Goal: Information Seeking & Learning: Learn about a topic

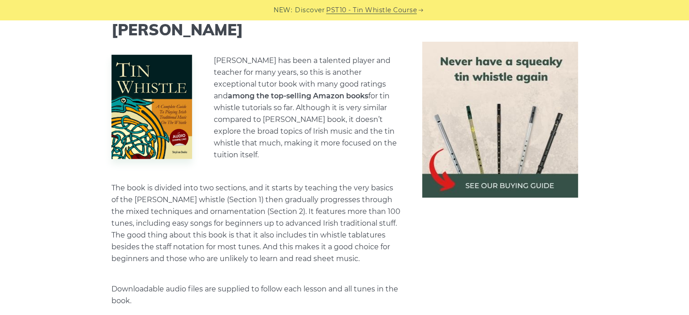
scroll to position [2472, 0]
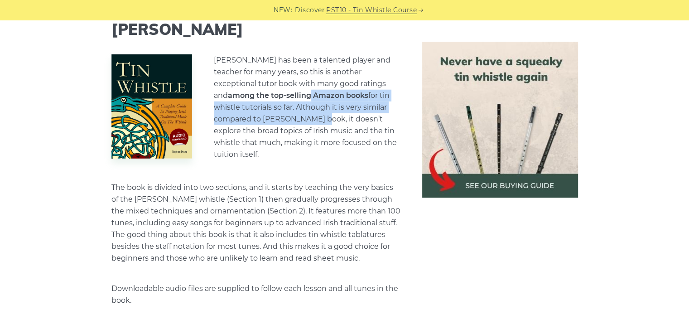
drag, startPoint x: 311, startPoint y: 70, endPoint x: 313, endPoint y: 91, distance: 20.5
click at [313, 91] on p "[PERSON_NAME] has been a talented player and teacher for many years, so this is…" at bounding box center [307, 107] width 187 height 106
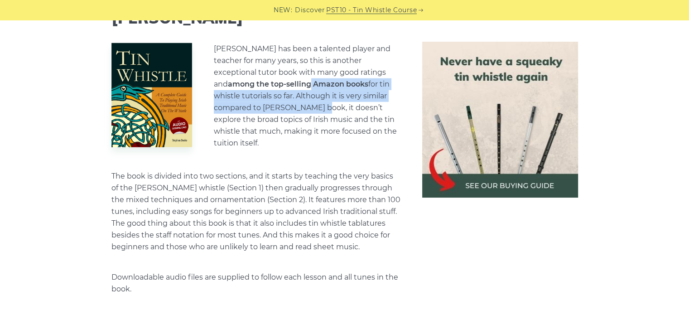
scroll to position [2484, 0]
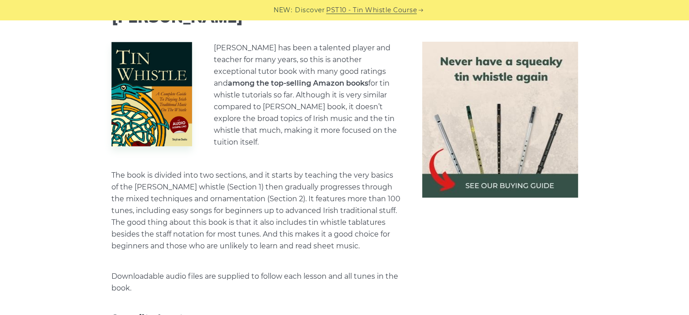
click at [281, 100] on p "[PERSON_NAME] has been a talented player and teacher for many years, so this is…" at bounding box center [307, 95] width 187 height 106
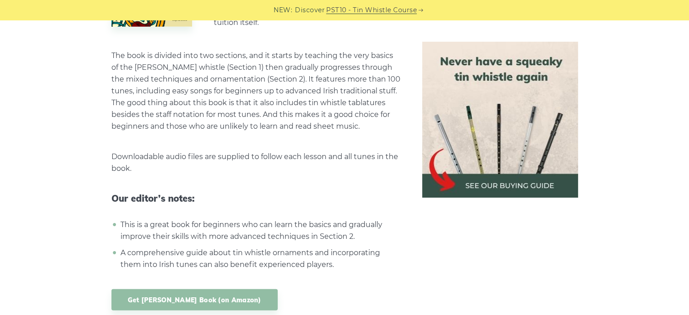
scroll to position [2608, 0]
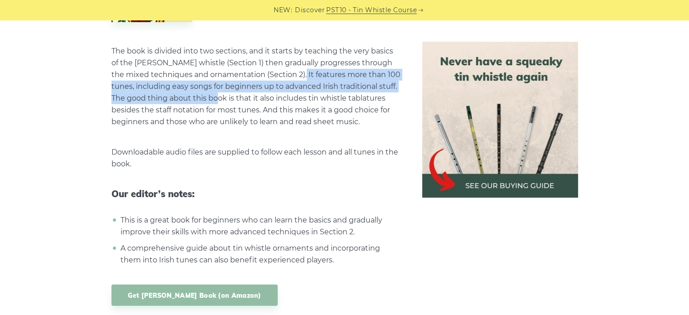
drag, startPoint x: 291, startPoint y: 43, endPoint x: 229, endPoint y: 65, distance: 65.9
click at [229, 65] on p "The book is divided into two sections, and it starts by teaching the very basic…" at bounding box center [255, 86] width 289 height 82
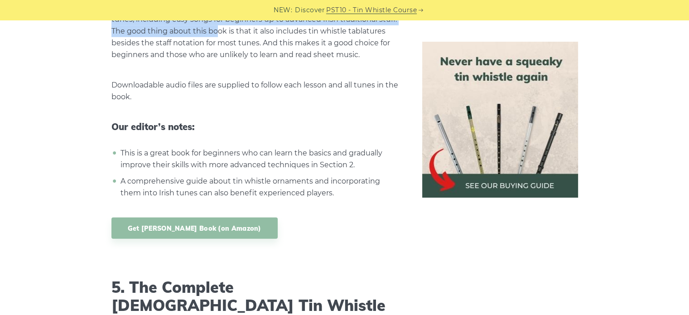
scroll to position [2679, 0]
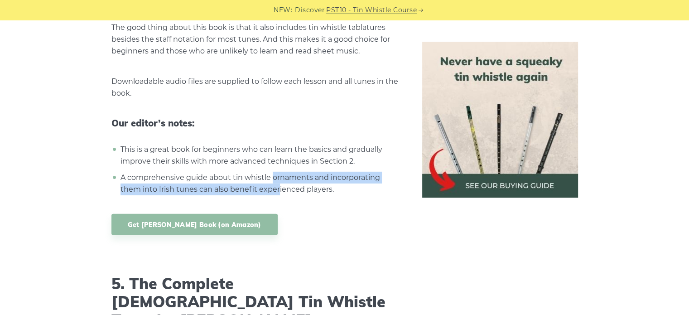
drag, startPoint x: 271, startPoint y: 148, endPoint x: 279, endPoint y: 166, distance: 19.7
click at [279, 172] on li "A comprehensive guide about tin whistle ornaments and incorporating them into I…" at bounding box center [259, 184] width 282 height 24
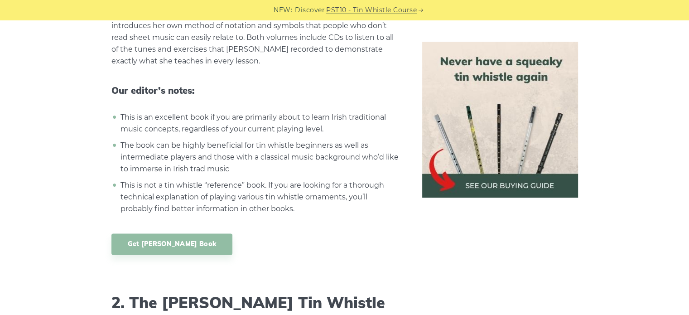
scroll to position [1206, 0]
